Goal: Task Accomplishment & Management: Use online tool/utility

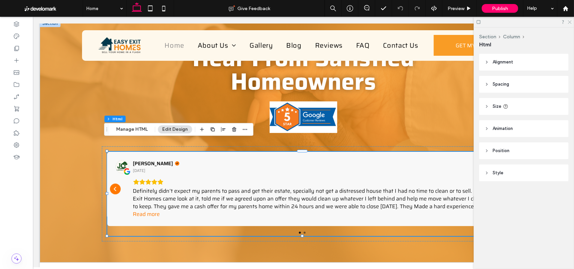
click at [569, 21] on use at bounding box center [570, 23] width 4 height 4
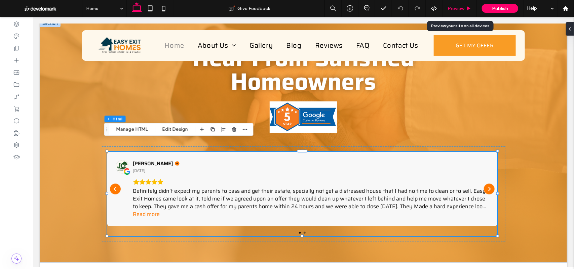
click at [454, 7] on span "Preview" at bounding box center [456, 9] width 17 height 6
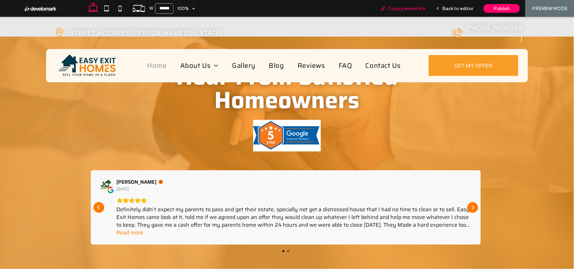
scroll to position [1410, 0]
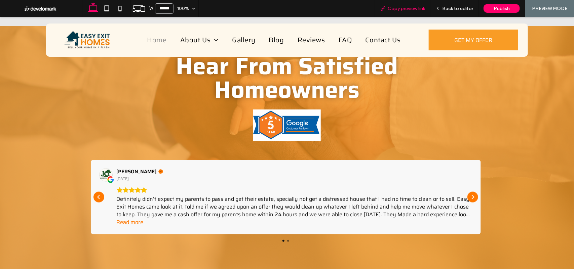
click at [397, 9] on span "Copy preview link" at bounding box center [406, 9] width 37 height 6
click at [457, 7] on span "Back to editor" at bounding box center [457, 9] width 31 height 6
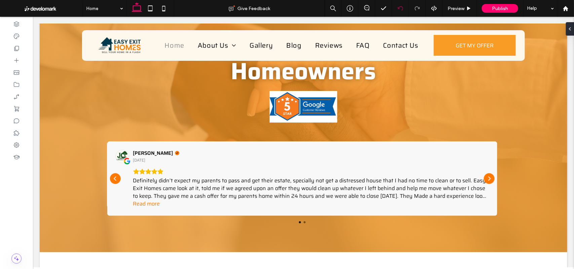
scroll to position [1396, 0]
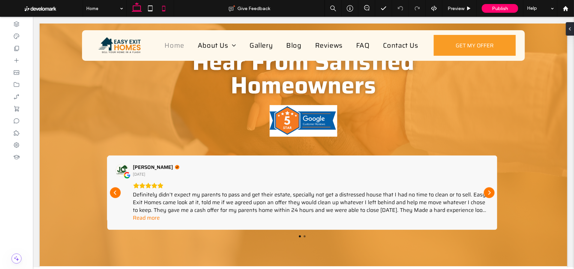
click at [163, 9] on icon at bounding box center [163, 8] width 13 height 13
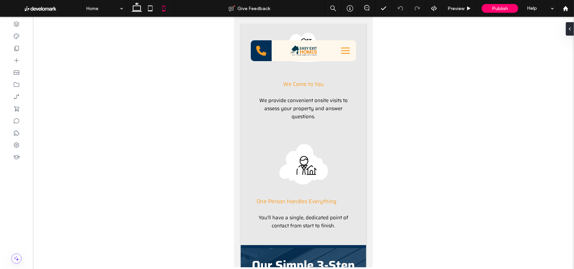
scroll to position [1083, 0]
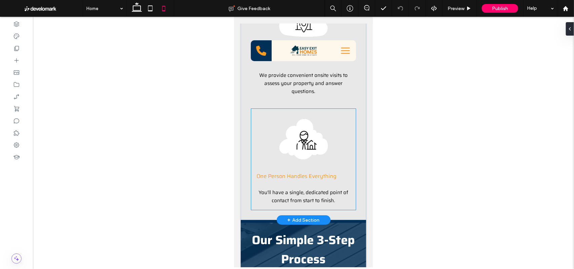
click at [306, 180] on span "One Person Handles Everything" at bounding box center [296, 176] width 80 height 8
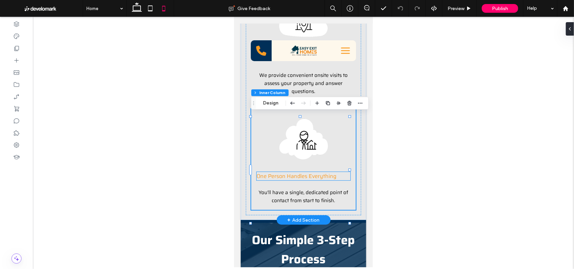
click at [308, 178] on span "One Person Handles Everything" at bounding box center [296, 176] width 80 height 8
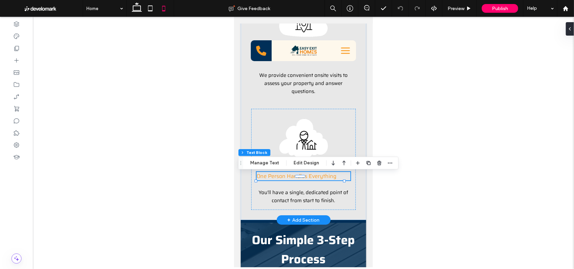
click at [310, 180] on span "One Person Handles Everything" at bounding box center [296, 176] width 80 height 8
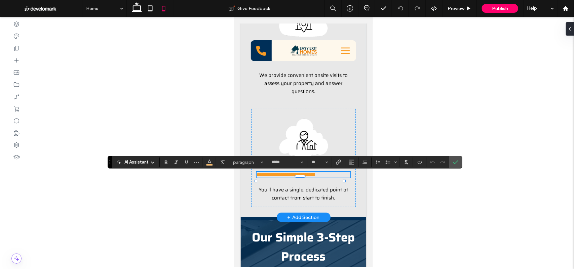
type input "*****"
type input "**"
click at [352, 162] on icon "Alignment" at bounding box center [351, 162] width 5 height 5
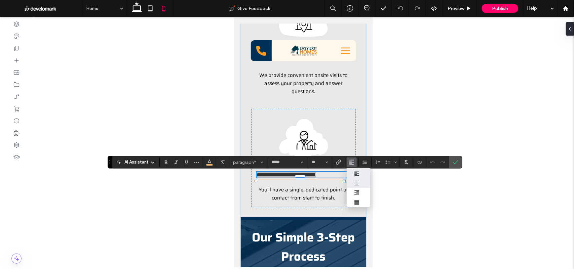
drag, startPoint x: 354, startPoint y: 183, endPoint x: 123, endPoint y: 164, distance: 231.8
click at [354, 183] on label "ui.textEditor.alignment.center" at bounding box center [359, 183] width 24 height 10
click at [457, 162] on icon "Confirm" at bounding box center [455, 162] width 5 height 5
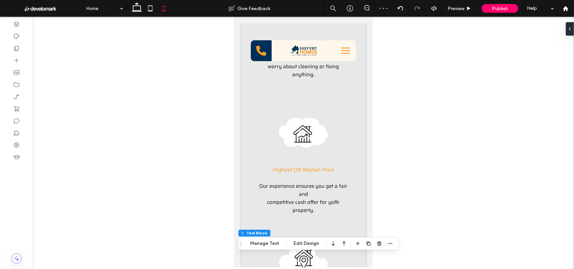
scroll to position [796, 0]
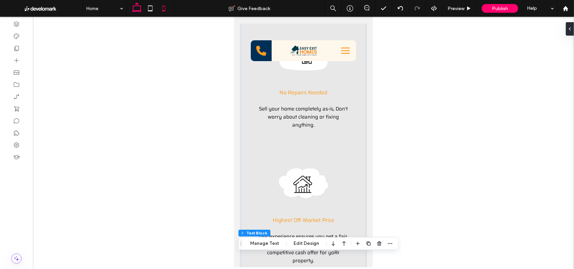
click at [136, 5] on icon at bounding box center [136, 8] width 13 height 13
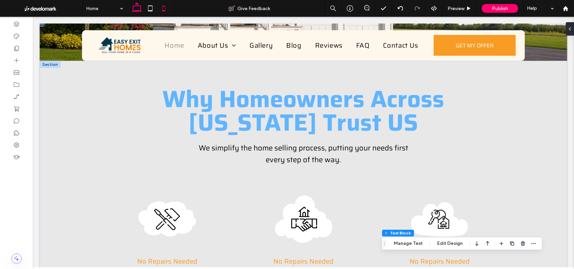
click at [160, 8] on icon at bounding box center [163, 8] width 13 height 13
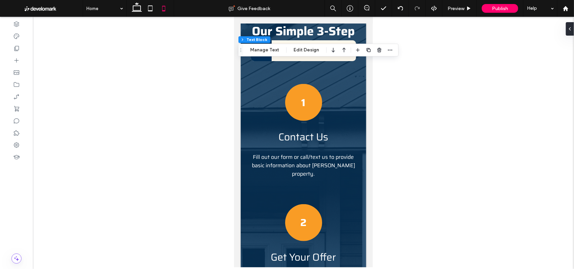
scroll to position [1242, 0]
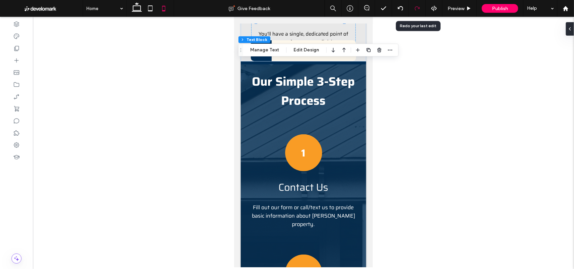
click at [424, 14] on div at bounding box center [417, 8] width 17 height 17
drag, startPoint x: 170, startPoint y: 266, endPoint x: 174, endPoint y: 278, distance: 12.9
click at [174, 269] on html ".wqwq-1{fill:#231f20;} .cls-1q, .cls-2q { fill-rule: evenodd; } .cls-2q { fill:…" at bounding box center [287, 134] width 574 height 269
